Goal: Navigation & Orientation: Find specific page/section

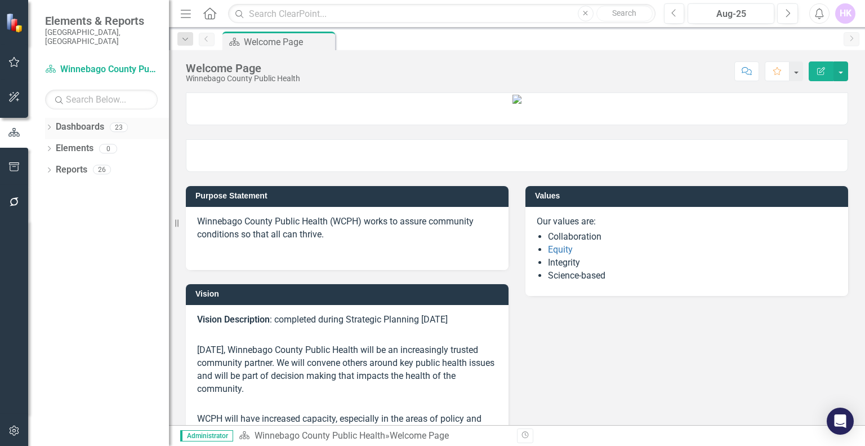
click at [51, 125] on icon "Dropdown" at bounding box center [49, 128] width 8 height 6
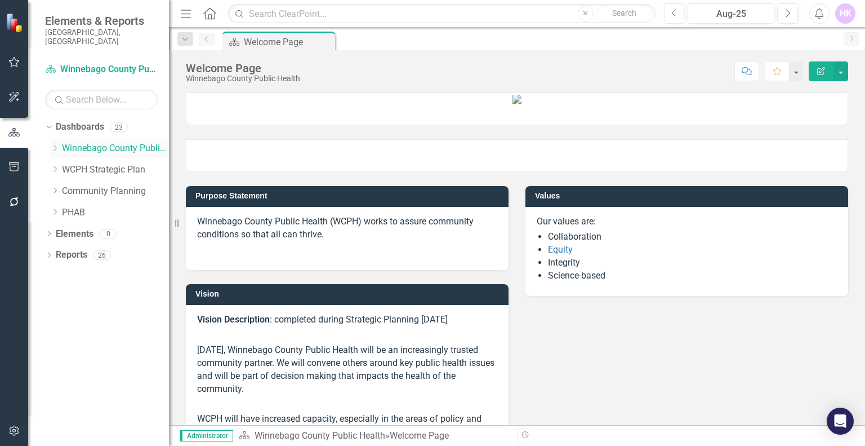
click at [82, 142] on link "Winnebago County Public Health" at bounding box center [115, 148] width 107 height 13
click at [55, 145] on icon "Dropdown" at bounding box center [55, 148] width 8 height 7
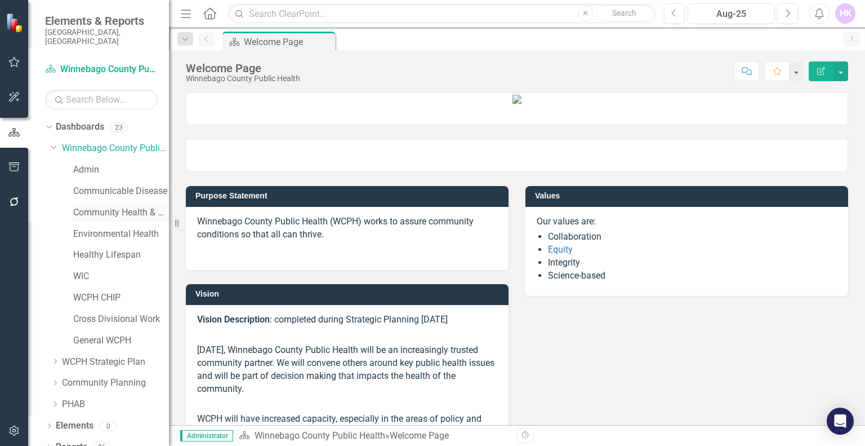
click at [88, 206] on link "Community Health & Prevention" at bounding box center [121, 212] width 96 height 13
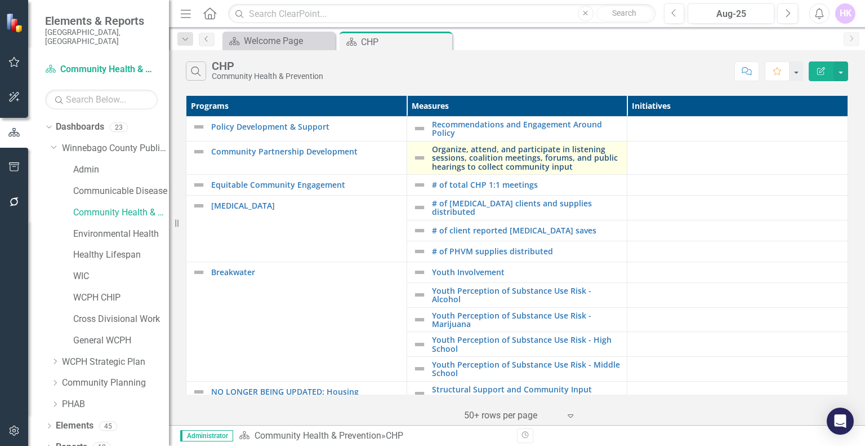
click at [459, 158] on link "Organize, attend, and participate in listening sessions, coalition meetings, fo…" at bounding box center [527, 158] width 190 height 26
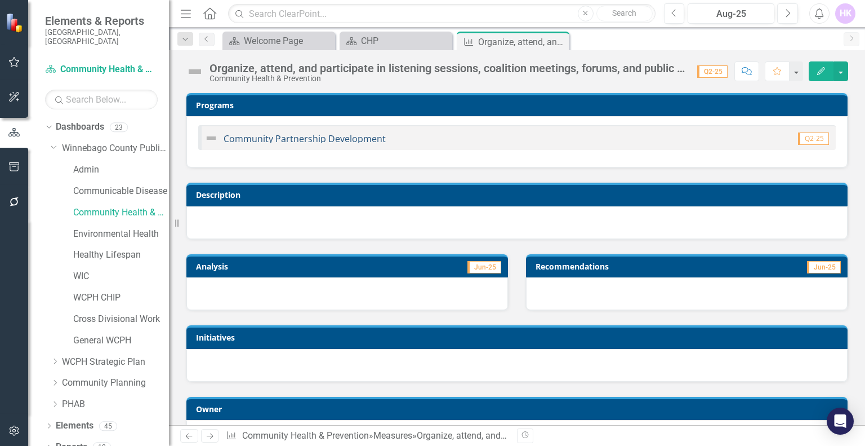
click at [290, 137] on link "Community Partnership Development" at bounding box center [305, 138] width 162 height 12
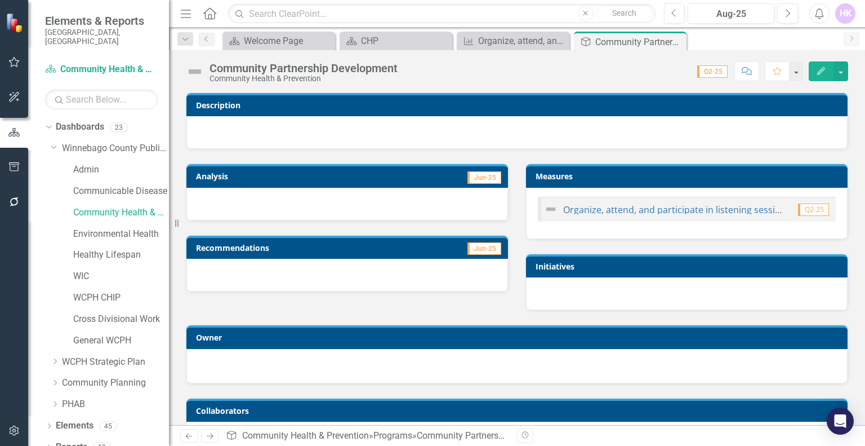
click at [491, 304] on div "Analysis Jun-25 Recommendations Jun-25 Measures Organize, attend, and participa…" at bounding box center [516, 229] width 679 height 161
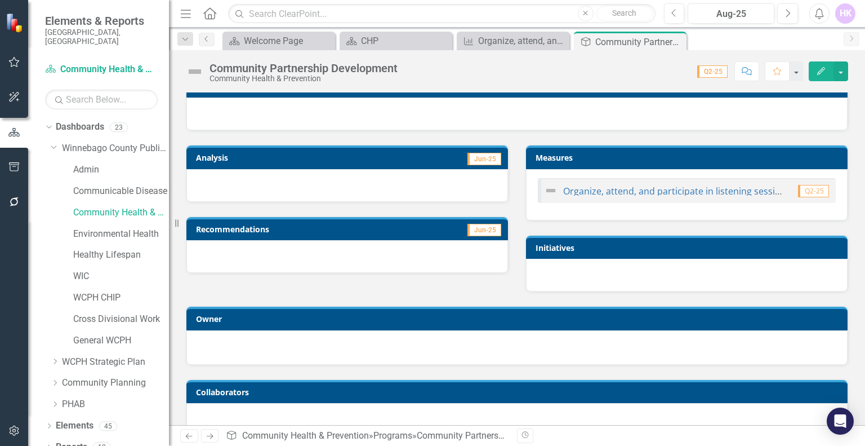
scroll to position [16, 0]
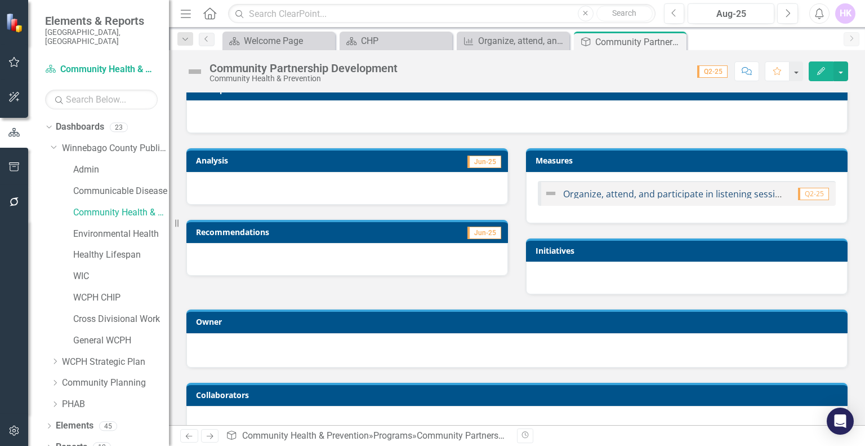
click at [615, 189] on link "Organize, attend, and participate in listening sessions, coalition meetings, fo…" at bounding box center [838, 194] width 551 height 12
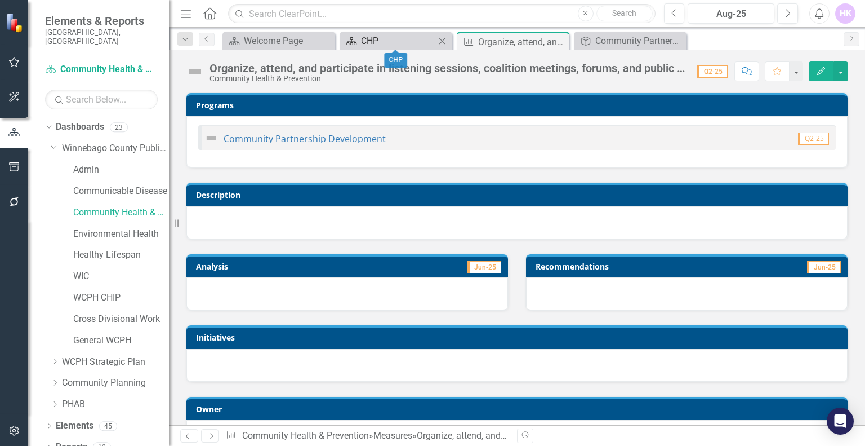
click at [379, 41] on div "CHP" at bounding box center [398, 41] width 74 height 14
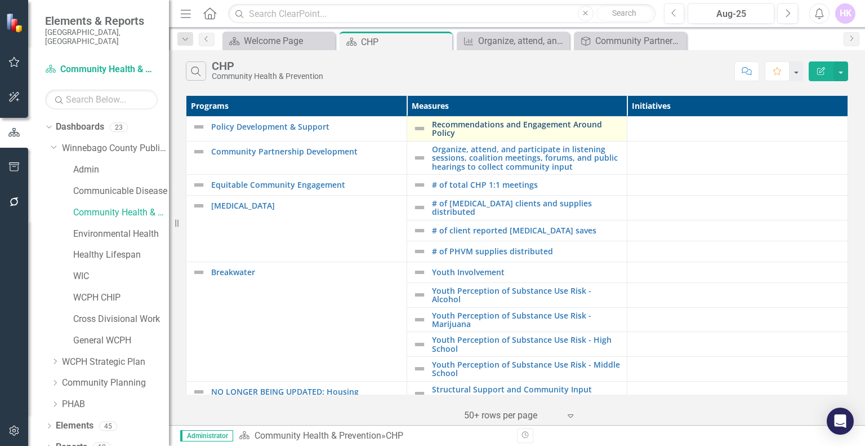
click at [480, 127] on link "Recommendations and Engagement Around Policy" at bounding box center [527, 128] width 190 height 17
